Goal: Transaction & Acquisition: Purchase product/service

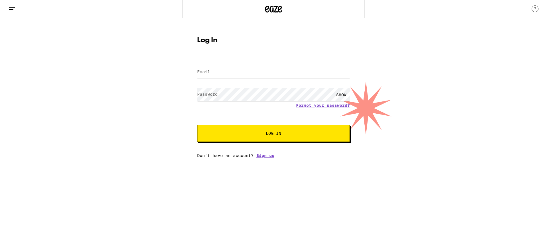
type input "[EMAIL_ADDRESS][DOMAIN_NAME]"
click at [272, 132] on span "Log In" at bounding box center [273, 133] width 15 height 4
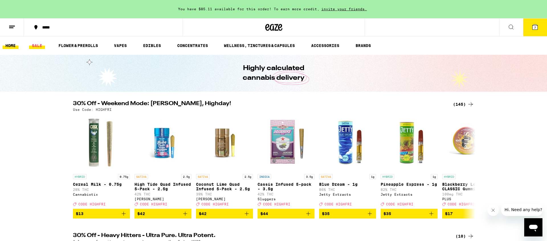
click at [34, 44] on link "SALE" at bounding box center [37, 45] width 16 height 7
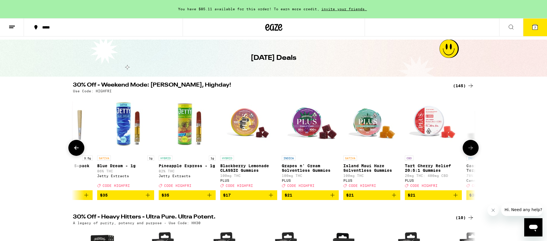
scroll to position [0, 232]
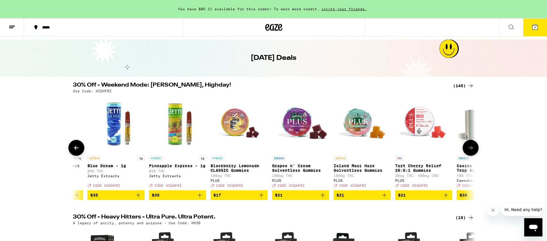
click at [233, 131] on img "Open page for Blackberry Lemonade CLASSIC Gummies from PLUS" at bounding box center [239, 124] width 57 height 57
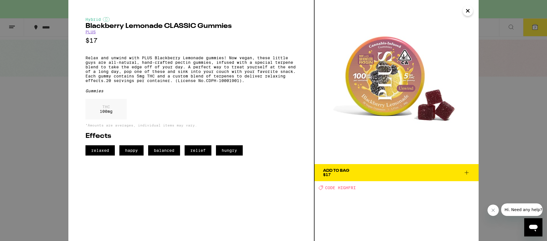
click at [466, 172] on icon at bounding box center [466, 172] width 7 height 7
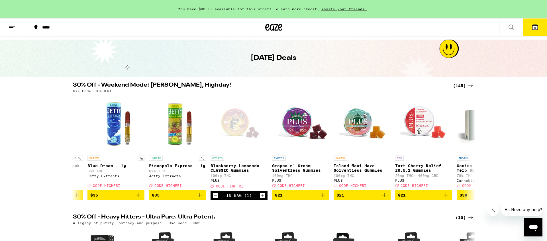
click at [534, 28] on span "8" at bounding box center [535, 27] width 2 height 3
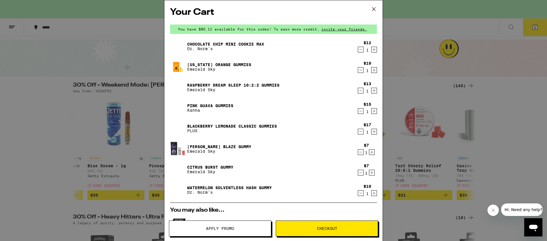
click at [361, 70] on icon "Decrement" at bounding box center [360, 70] width 5 height 7
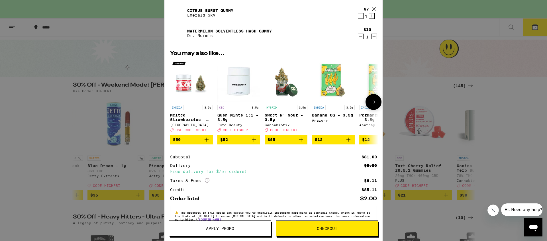
scroll to position [154, 0]
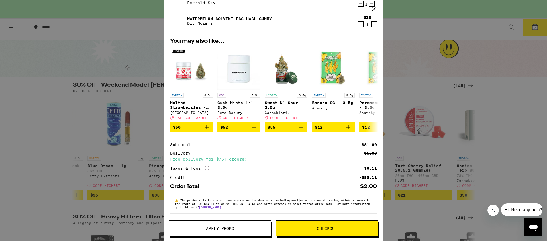
click at [220, 230] on span "Apply Promo" at bounding box center [220, 229] width 28 height 4
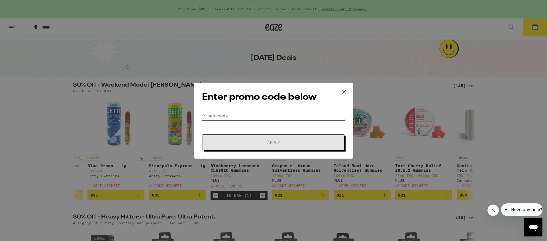
click at [217, 115] on input "Promo Code" at bounding box center [273, 116] width 143 height 9
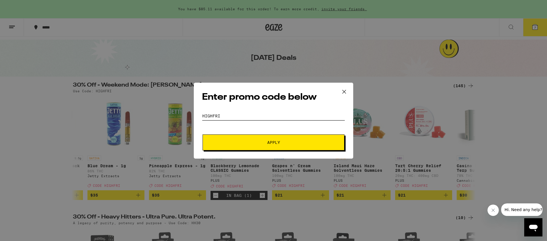
type input "HIGHFRI"
click at [270, 138] on button "Apply" at bounding box center [274, 142] width 142 height 16
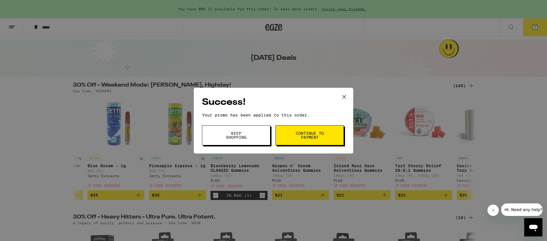
click at [303, 137] on span "Continue to payment" at bounding box center [309, 135] width 29 height 8
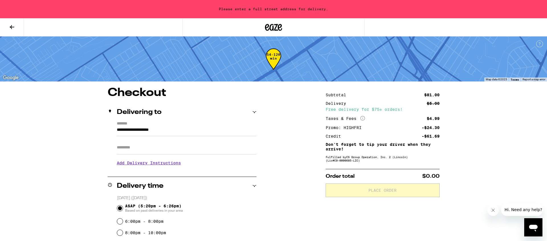
click at [13, 25] on icon at bounding box center [12, 27] width 7 height 7
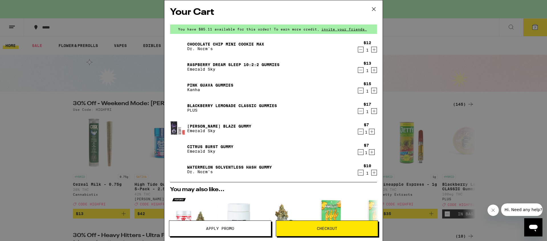
click at [221, 230] on span "Apply Promo" at bounding box center [220, 229] width 28 height 4
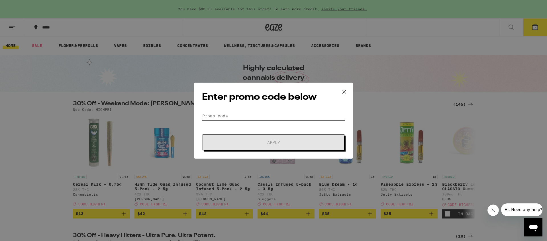
click at [216, 116] on input "Promo Code" at bounding box center [273, 116] width 143 height 9
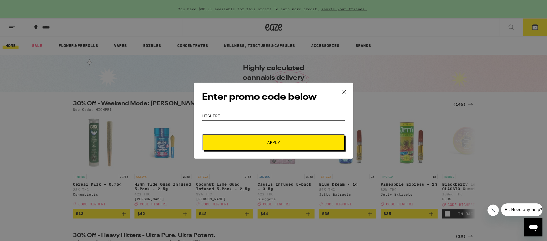
type input "HIGHFRI"
click at [284, 141] on span "Apply" at bounding box center [273, 142] width 103 height 4
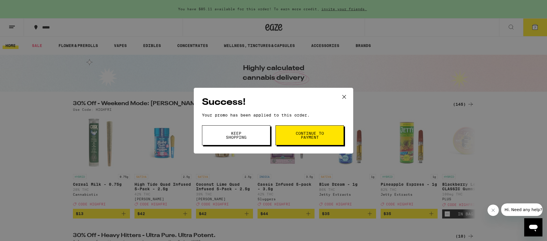
click at [229, 133] on span "Keep Shopping" at bounding box center [236, 135] width 29 height 8
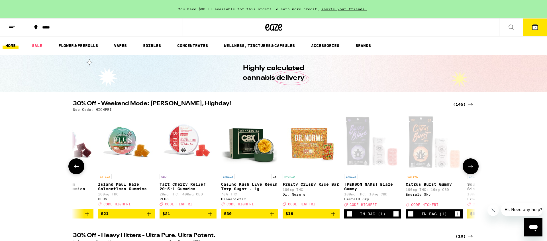
scroll to position [0, 480]
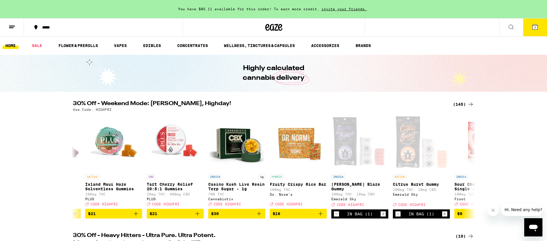
click at [509, 25] on icon at bounding box center [511, 27] width 5 height 5
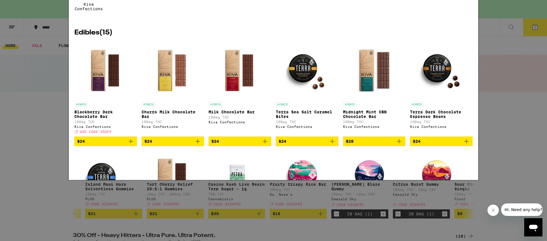
scroll to position [21, 0]
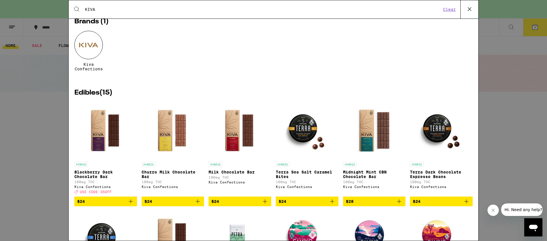
type input "KIVA"
click at [131, 205] on icon "Add to bag" at bounding box center [130, 201] width 7 height 7
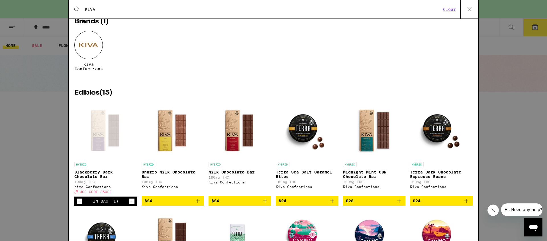
click at [449, 9] on button "Clear" at bounding box center [449, 9] width 16 height 5
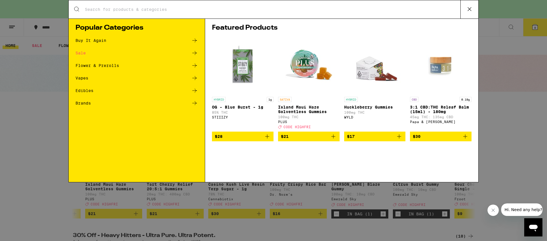
click at [468, 10] on icon at bounding box center [469, 9] width 9 height 9
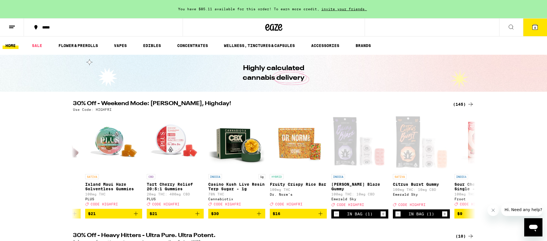
click at [535, 28] on span "8" at bounding box center [535, 27] width 2 height 3
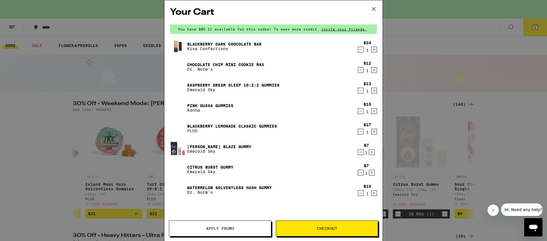
click at [218, 228] on span "Apply Promo" at bounding box center [220, 229] width 28 height 4
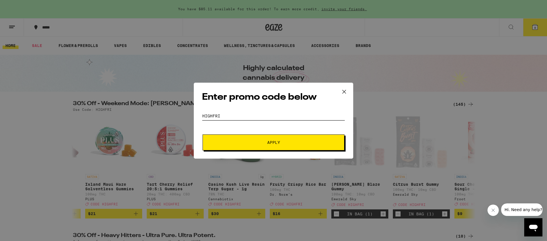
drag, startPoint x: 228, startPoint y: 117, endPoint x: 181, endPoint y: 115, distance: 47.3
click at [181, 115] on div "Enter promo code below Promo Code HIGHFRI Apply" at bounding box center [273, 120] width 547 height 241
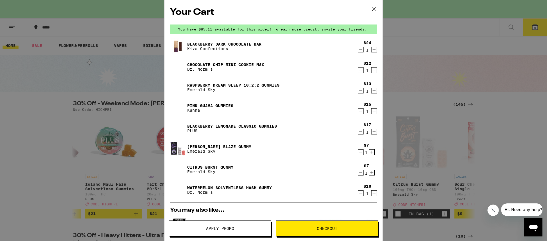
click at [216, 228] on span "Apply Promo" at bounding box center [220, 229] width 28 height 4
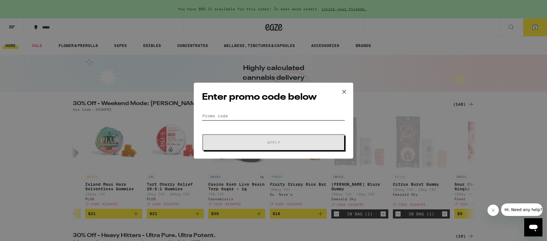
click at [211, 116] on input "Promo Code" at bounding box center [273, 116] width 143 height 9
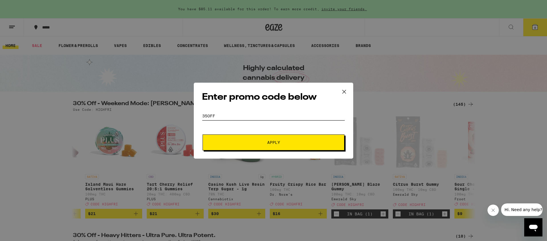
type input "35OFF"
click at [274, 144] on span "Apply" at bounding box center [273, 142] width 13 height 4
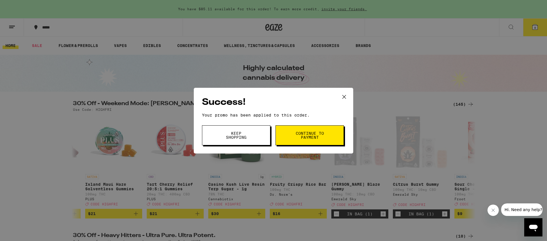
click at [241, 137] on span "Keep Shopping" at bounding box center [236, 135] width 29 height 8
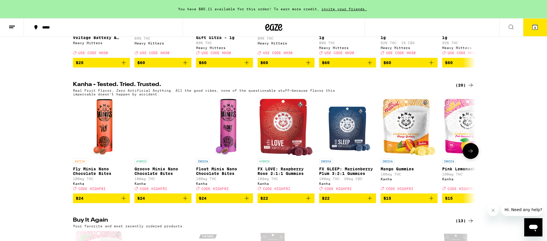
scroll to position [284, 0]
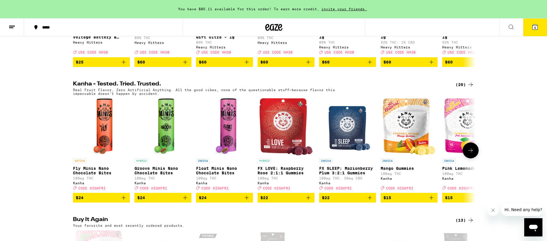
click at [94, 175] on p "Fly Minis Nano Chocolate Bites" at bounding box center [101, 170] width 57 height 9
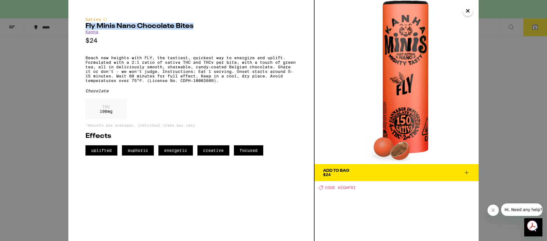
drag, startPoint x: 85, startPoint y: 26, endPoint x: 191, endPoint y: 26, distance: 105.4
click at [192, 26] on div "Sativa Fly Minis Nano Chocolate Bites Kanha $24 Reach new heights with FLY, the…" at bounding box center [191, 120] width 246 height 241
click at [465, 172] on icon at bounding box center [466, 172] width 7 height 7
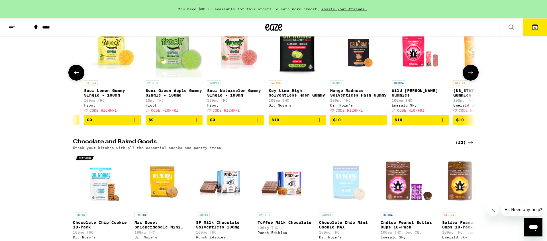
scroll to position [0, 299]
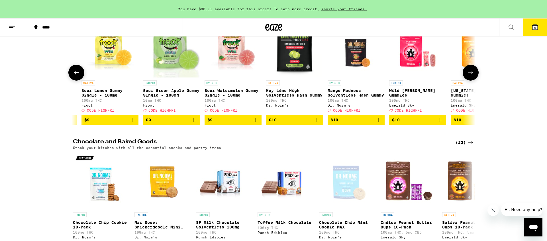
click at [288, 97] on p "Key Lime High Solventless Hash Gummy" at bounding box center [294, 92] width 57 height 9
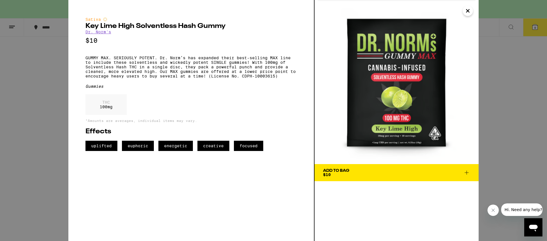
click at [467, 172] on icon at bounding box center [467, 173] width 4 height 4
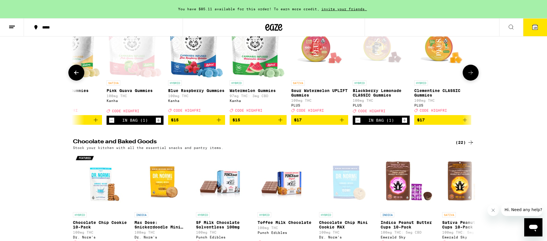
scroll to position [0, 1633]
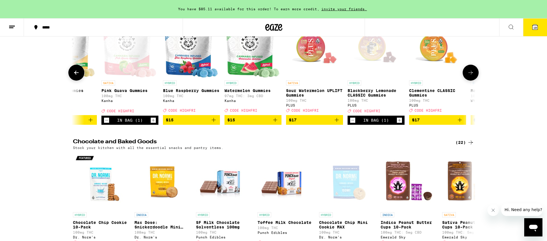
click at [275, 122] on icon "Add to bag" at bounding box center [275, 120] width 4 height 4
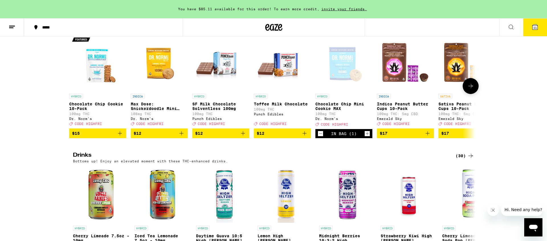
scroll to position [0, 0]
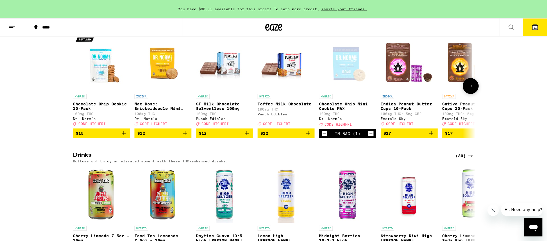
click at [217, 111] on p "SF Milk Chocolate Solventless 100mg" at bounding box center [224, 106] width 57 height 9
click at [246, 137] on icon "Add to bag" at bounding box center [246, 133] width 7 height 7
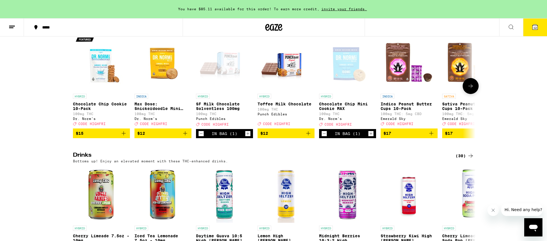
click at [471, 89] on icon at bounding box center [470, 86] width 7 height 7
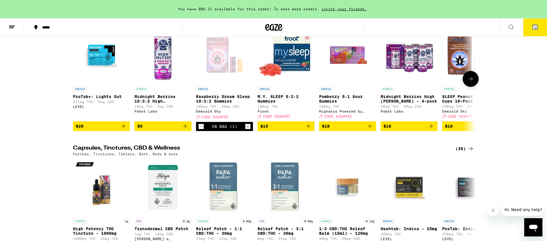
scroll to position [2100, 0]
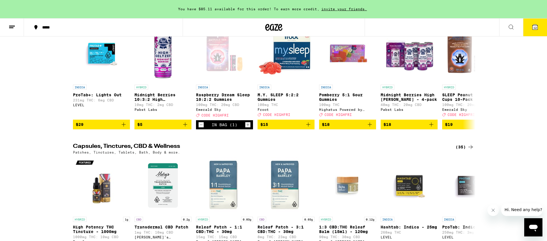
click at [536, 27] on span "12" at bounding box center [534, 27] width 3 height 3
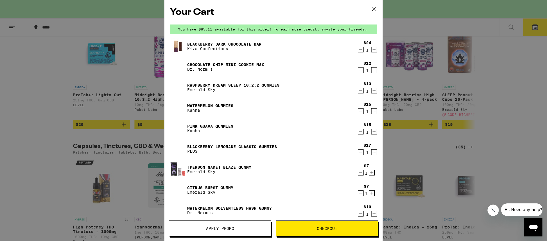
click at [361, 70] on icon "Decrement" at bounding box center [360, 70] width 5 height 7
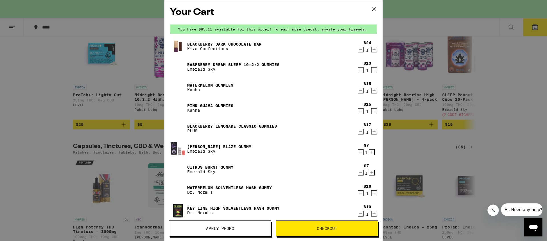
click at [196, 105] on link "Pink Guava Gummies" at bounding box center [210, 105] width 46 height 5
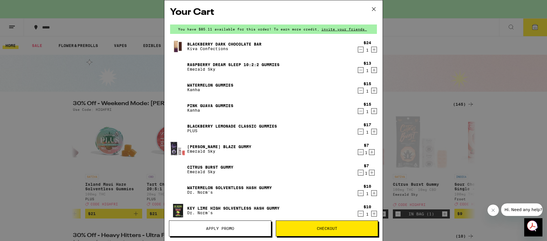
click at [205, 86] on link "Watermelon Gummies" at bounding box center [210, 85] width 46 height 5
click at [361, 112] on icon "Decrement" at bounding box center [360, 111] width 5 height 7
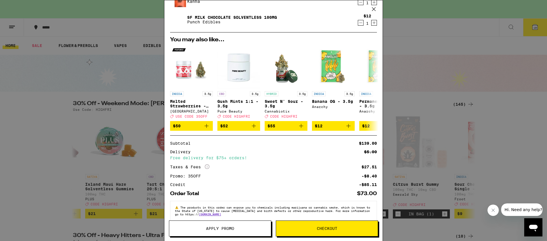
scroll to position [224, 0]
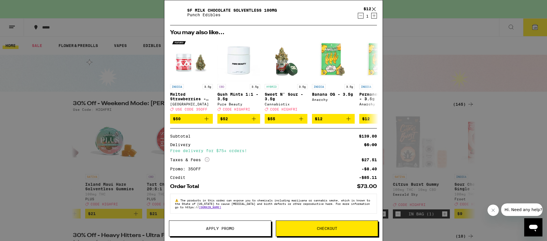
click at [220, 230] on span "Apply Promo" at bounding box center [220, 229] width 28 height 4
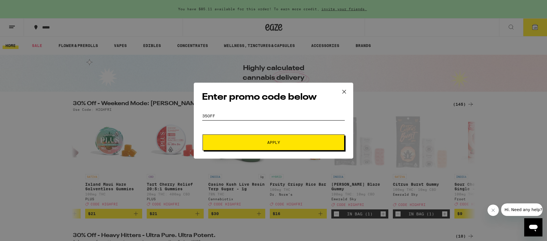
drag, startPoint x: 219, startPoint y: 117, endPoint x: 192, endPoint y: 116, distance: 27.1
click at [192, 116] on div "Enter promo code below Promo Code 35OFF Apply" at bounding box center [273, 120] width 547 height 241
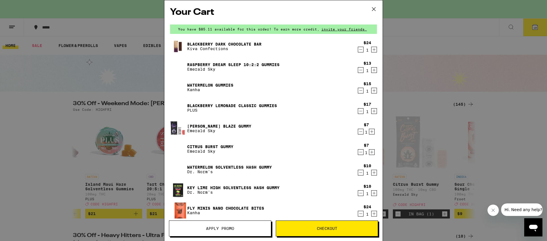
scroll to position [1, 0]
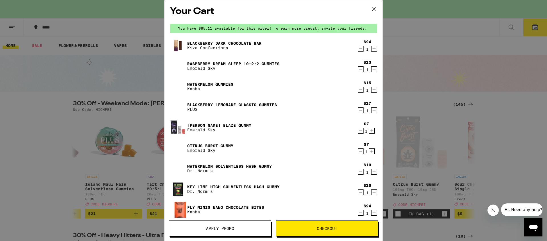
click at [217, 223] on button "Apply Promo" at bounding box center [220, 229] width 102 height 16
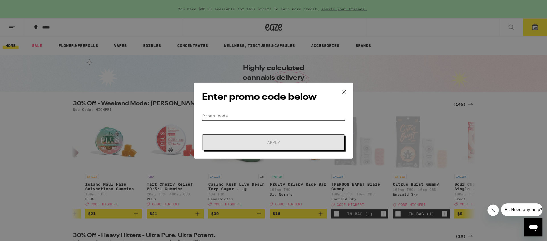
click at [209, 114] on input "Promo Code" at bounding box center [273, 116] width 143 height 9
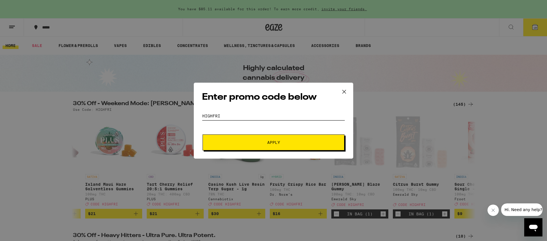
type input "HIGHFRI"
click at [270, 142] on span "Apply" at bounding box center [273, 142] width 13 height 4
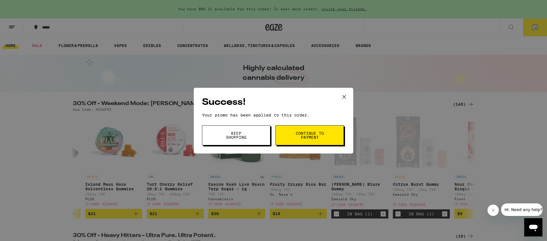
click at [345, 97] on icon at bounding box center [344, 97] width 9 height 9
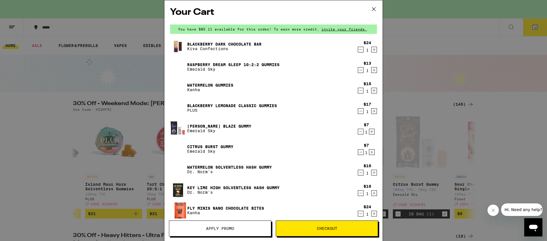
click at [231, 46] on link "Blackberry Dark Chocolate Bar" at bounding box center [224, 44] width 74 height 5
click at [361, 49] on icon "Decrement" at bounding box center [360, 49] width 5 height 7
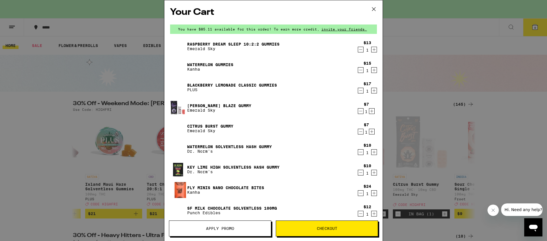
click at [204, 44] on link "Raspberry Dream Sleep 10:2:2 Gummies" at bounding box center [233, 44] width 92 height 5
click at [201, 66] on link "Watermelon Gummies" at bounding box center [210, 64] width 46 height 5
click at [199, 85] on link "Blackberry Lemonade CLASSIC Gummies" at bounding box center [232, 85] width 90 height 5
click at [197, 106] on link "[PERSON_NAME] Blaze Gummy" at bounding box center [219, 105] width 64 height 5
click at [200, 130] on p "Emerald Sky" at bounding box center [210, 131] width 46 height 5
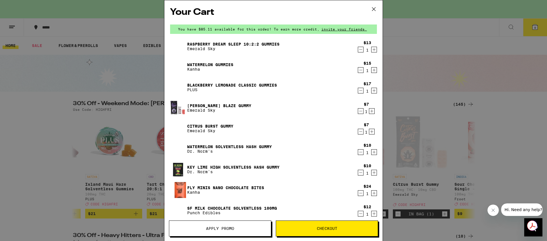
click at [214, 125] on link "Citrus Burst Gummy" at bounding box center [210, 126] width 46 height 5
click at [213, 145] on link "Watermelon Solventless Hash Gummy" at bounding box center [229, 146] width 85 height 5
click at [211, 167] on link "Key Lime High Solventless Hash Gummy" at bounding box center [233, 167] width 92 height 5
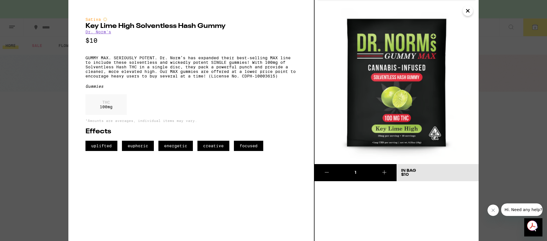
click at [325, 171] on icon at bounding box center [326, 172] width 7 height 7
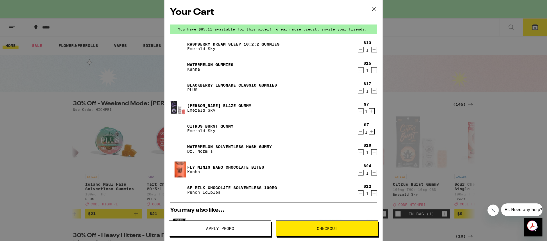
click at [204, 127] on link "Citrus Burst Gummy" at bounding box center [210, 126] width 46 height 5
click at [205, 146] on link "Watermelon Solventless Hash Gummy" at bounding box center [229, 146] width 85 height 5
click at [203, 166] on link "Fly Minis Nano Chocolate Bites" at bounding box center [225, 167] width 77 height 5
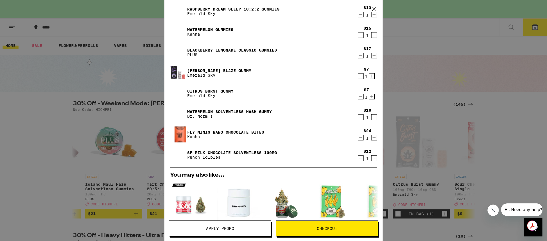
scroll to position [36, 0]
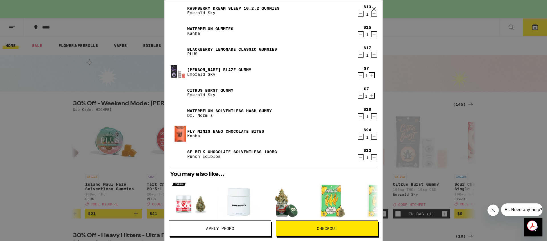
click at [237, 152] on link "SF Milk Chocolate Solventless 100mg" at bounding box center [232, 152] width 90 height 5
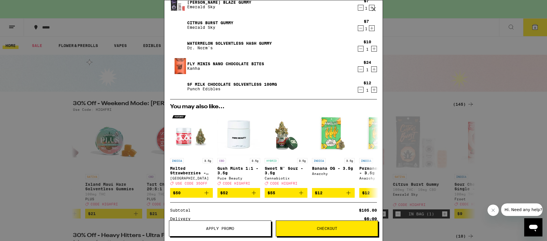
scroll to position [183, 0]
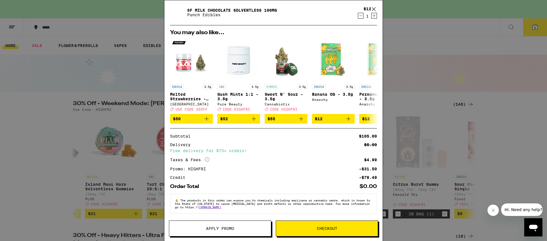
click at [325, 228] on span "Checkout" at bounding box center [327, 229] width 21 height 4
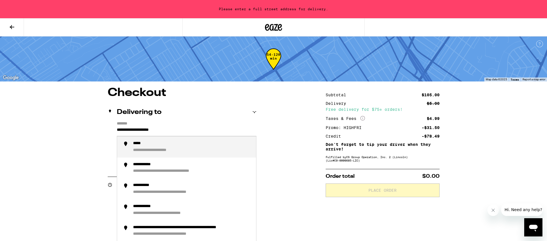
drag, startPoint x: 179, startPoint y: 131, endPoint x: 113, endPoint y: 130, distance: 65.8
click at [113, 130] on div "**********" at bounding box center [182, 145] width 149 height 49
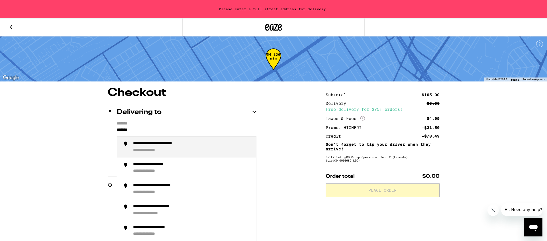
click at [147, 149] on div "**********" at bounding box center [152, 150] width 39 height 5
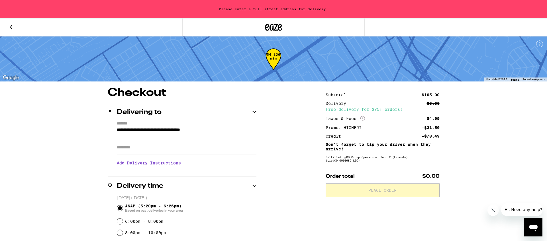
type input "**********"
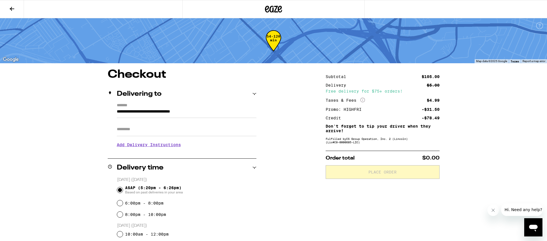
click at [134, 125] on input "Apt/Suite" at bounding box center [187, 130] width 140 height 14
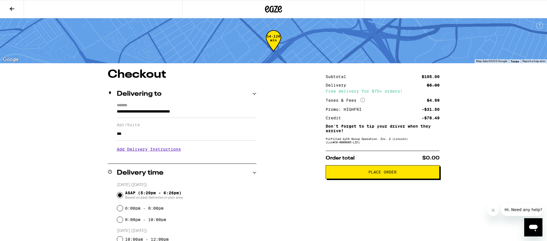
type input "***"
click at [142, 152] on h3 "Add Delivery Instructions" at bounding box center [187, 149] width 140 height 13
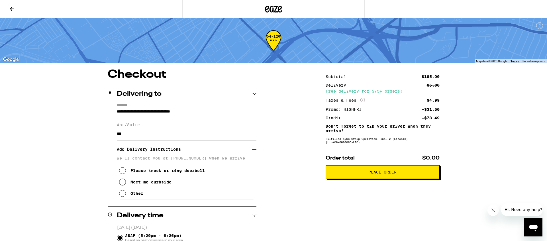
click at [124, 197] on icon at bounding box center [122, 193] width 7 height 7
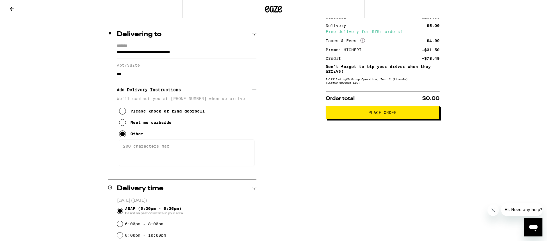
scroll to position [81, 0]
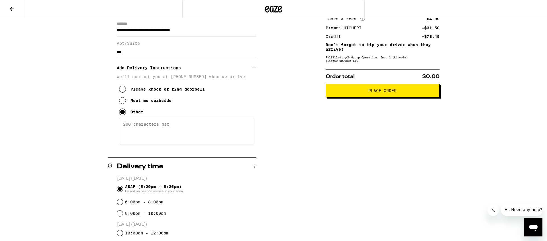
click at [141, 130] on textarea "Enter any other delivery instructions you want driver to know" at bounding box center [187, 131] width 136 height 27
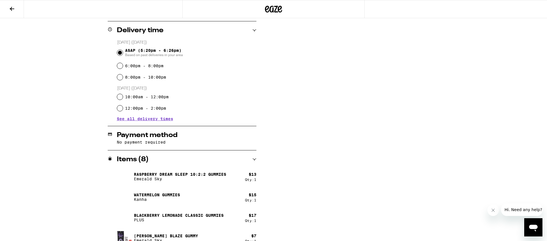
scroll to position [240, 0]
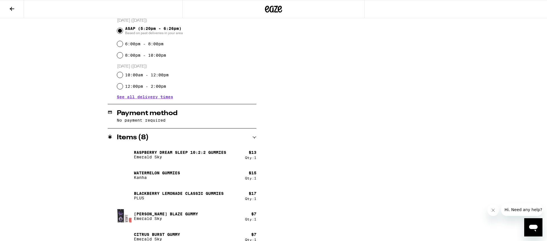
type textarea "Call 8187440022 when you are at the front of the building"
click at [127, 113] on h2 "Payment method" at bounding box center [147, 113] width 61 height 7
click at [128, 123] on p "No payment required" at bounding box center [187, 120] width 140 height 5
click at [134, 120] on p "No payment required" at bounding box center [187, 120] width 140 height 5
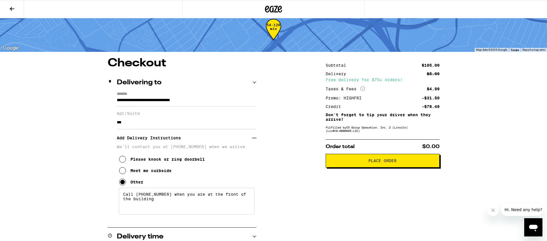
scroll to position [0, 0]
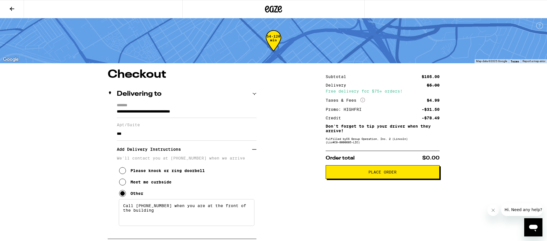
click at [382, 174] on span "Place Order" at bounding box center [382, 172] width 28 height 4
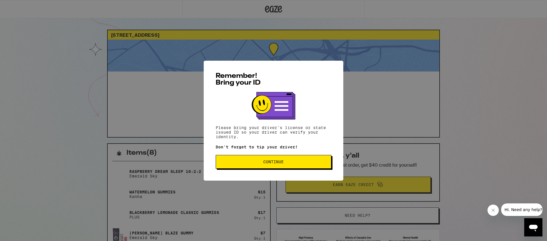
click at [272, 164] on span "Continue" at bounding box center [273, 162] width 21 height 4
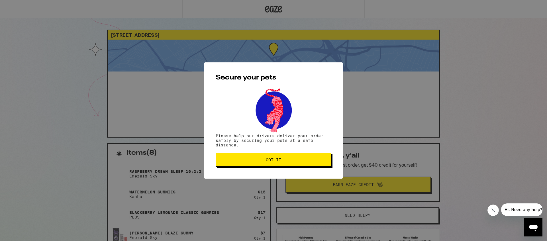
click at [274, 162] on span "Got it" at bounding box center [273, 160] width 15 height 4
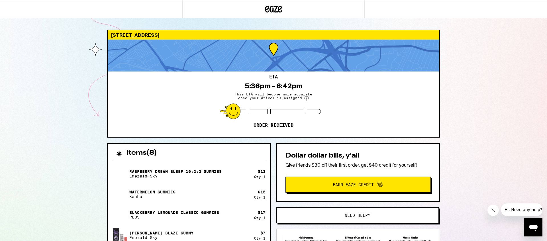
click at [101, 179] on div "5000 S Centinela Ave Los Angeles 90066 ETA 5:36pm - 6:42pm This ETA will become…" at bounding box center [273, 213] width 547 height 426
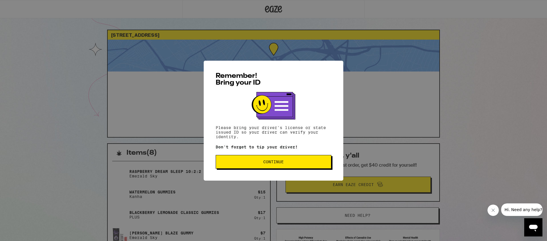
click at [269, 162] on span "Continue" at bounding box center [273, 162] width 21 height 4
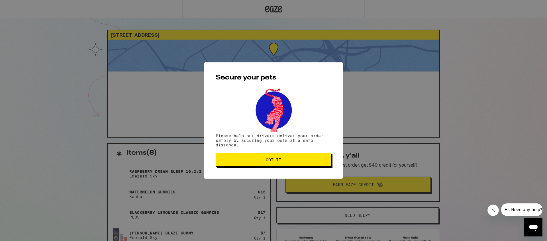
click at [269, 162] on span "Got it" at bounding box center [273, 160] width 15 height 4
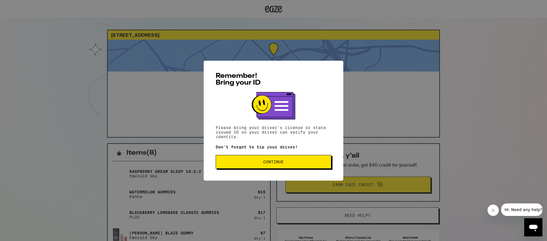
click at [267, 168] on button "Continue" at bounding box center [274, 162] width 116 height 14
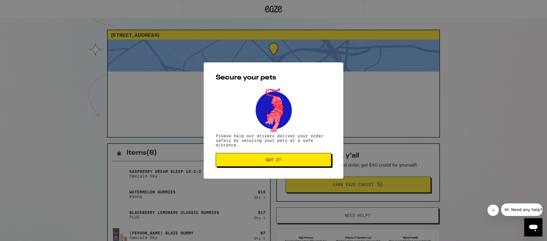
click at [273, 152] on div "Secure your pets Please help our drivers deliver your order safely by securing …" at bounding box center [274, 120] width 140 height 116
click at [272, 158] on span "Got it" at bounding box center [273, 160] width 15 height 4
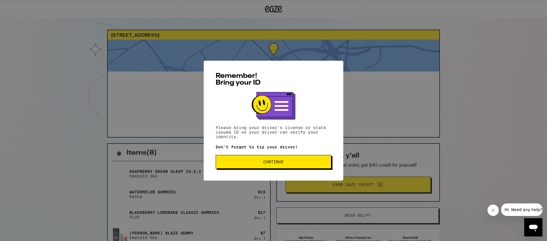
click at [250, 166] on button "Continue" at bounding box center [274, 162] width 116 height 14
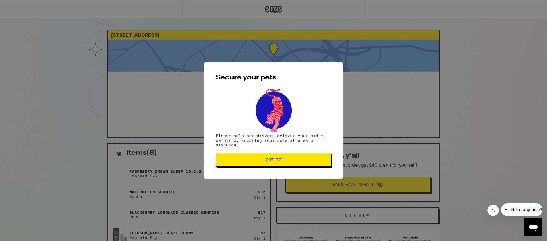
click at [264, 158] on button "Got it" at bounding box center [274, 160] width 116 height 14
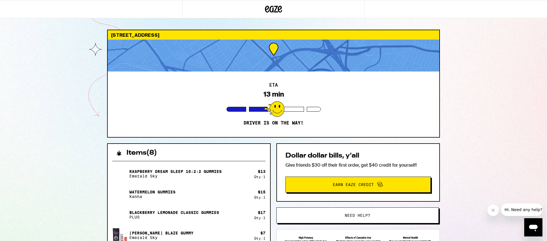
click at [61, 137] on div "[STREET_ADDRESS] ETA 13 min Driver is on the way! Items ( 8 ) Raspberry Dream S…" at bounding box center [273, 210] width 547 height 420
click at [96, 151] on div "[STREET_ADDRESS] ETA 13 min Driver is on the way! Items ( 8 ) Raspberry Dream S…" at bounding box center [273, 210] width 547 height 420
click at [453, 52] on div "[STREET_ADDRESS] ETA 13 min Driver is on the way! Items ( 8 ) Raspberry Dream S…" at bounding box center [273, 210] width 547 height 420
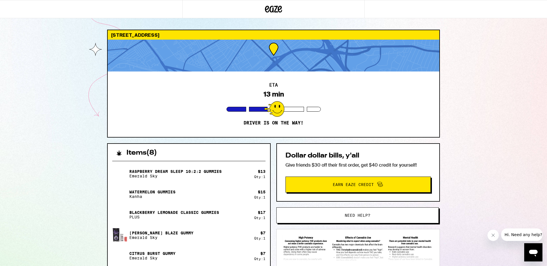
click at [92, 166] on div "5000 S Centinela Ave Los Angeles 90066 ETA 13 min Driver is on the way! Items (…" at bounding box center [273, 210] width 547 height 420
click at [489, 209] on div "5000 S Centinela Ave Los Angeles 90066 ETA 13 min Driver is on the way! Items (…" at bounding box center [273, 210] width 547 height 420
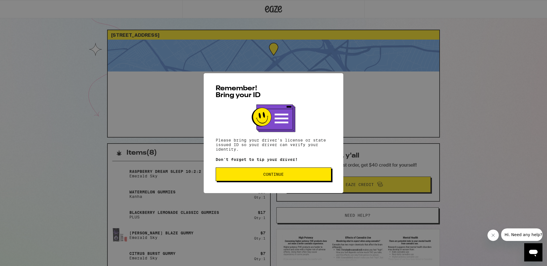
click at [267, 175] on span "Continue" at bounding box center [273, 174] width 21 height 4
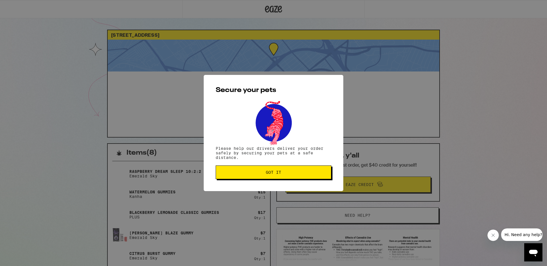
click at [273, 173] on span "Got it" at bounding box center [273, 172] width 15 height 4
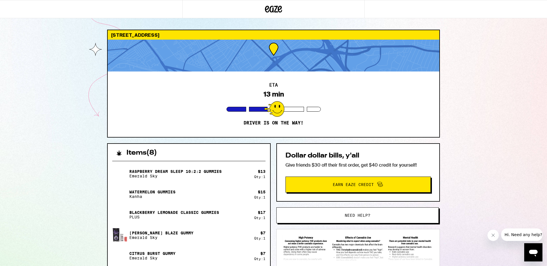
click at [56, 125] on div "5000 S Centinela Ave Los Angeles 90066 ETA 13 min Driver is on the way! Items (…" at bounding box center [273, 210] width 547 height 420
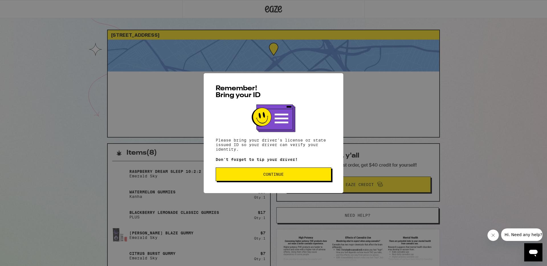
click at [274, 176] on span "Continue" at bounding box center [273, 174] width 21 height 4
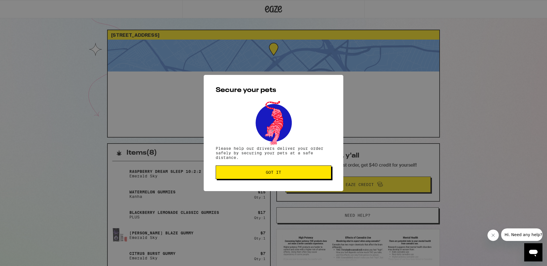
click at [274, 176] on button "Got it" at bounding box center [274, 173] width 116 height 14
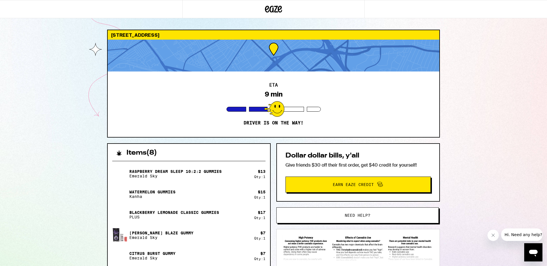
click at [90, 187] on div "5000 S Centinela Ave Los Angeles 90066 ETA 9 min Driver is on the way! Items ( …" at bounding box center [273, 210] width 547 height 420
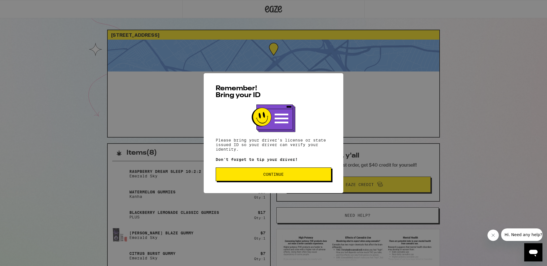
click at [272, 176] on span "Continue" at bounding box center [273, 174] width 21 height 4
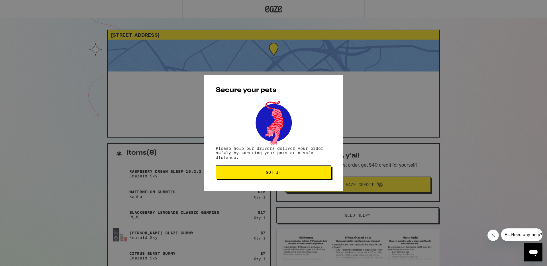
click at [266, 171] on span "Got it" at bounding box center [273, 172] width 15 height 4
